Goal: Navigation & Orientation: Find specific page/section

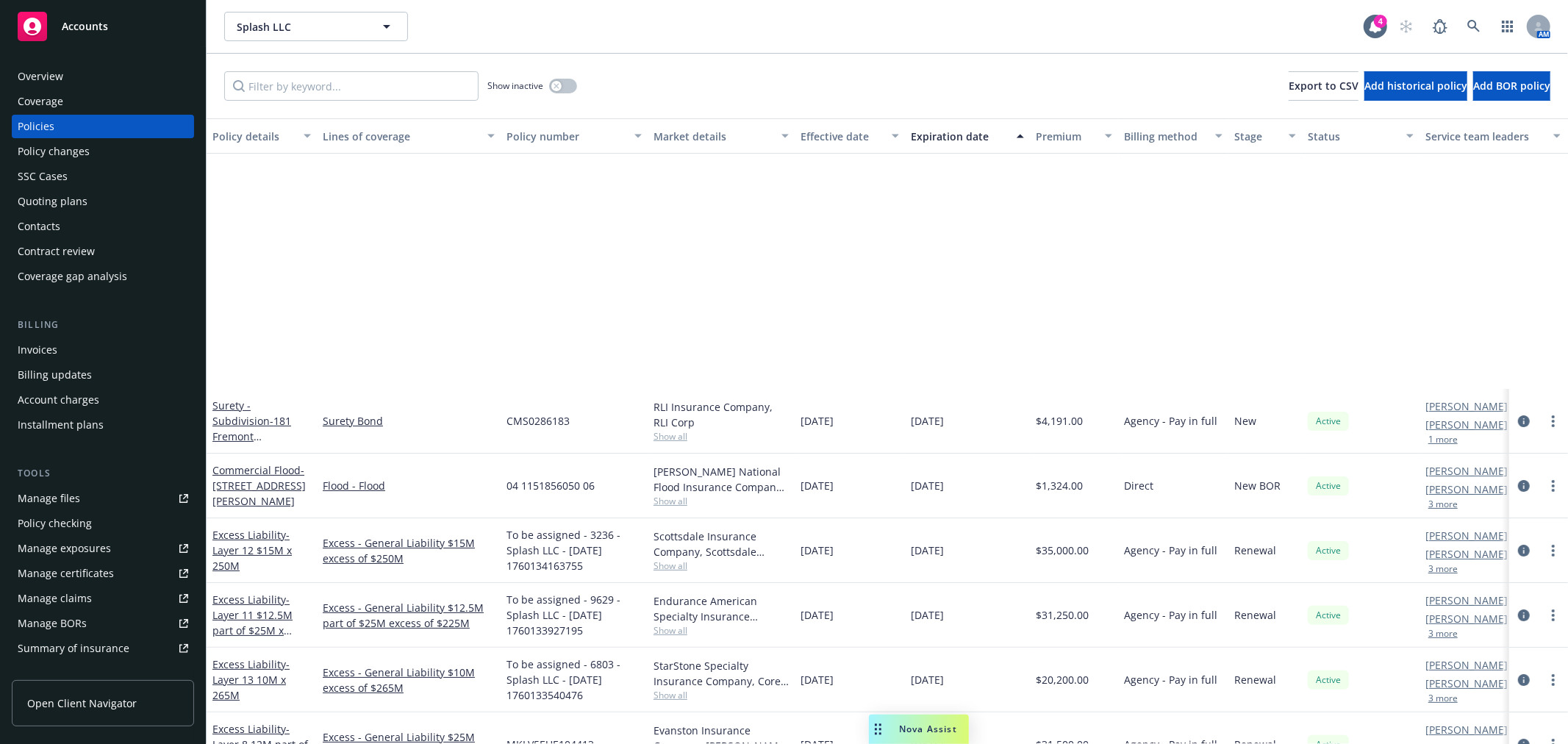
scroll to position [327, 0]
